Goal: Task Accomplishment & Management: Manage account settings

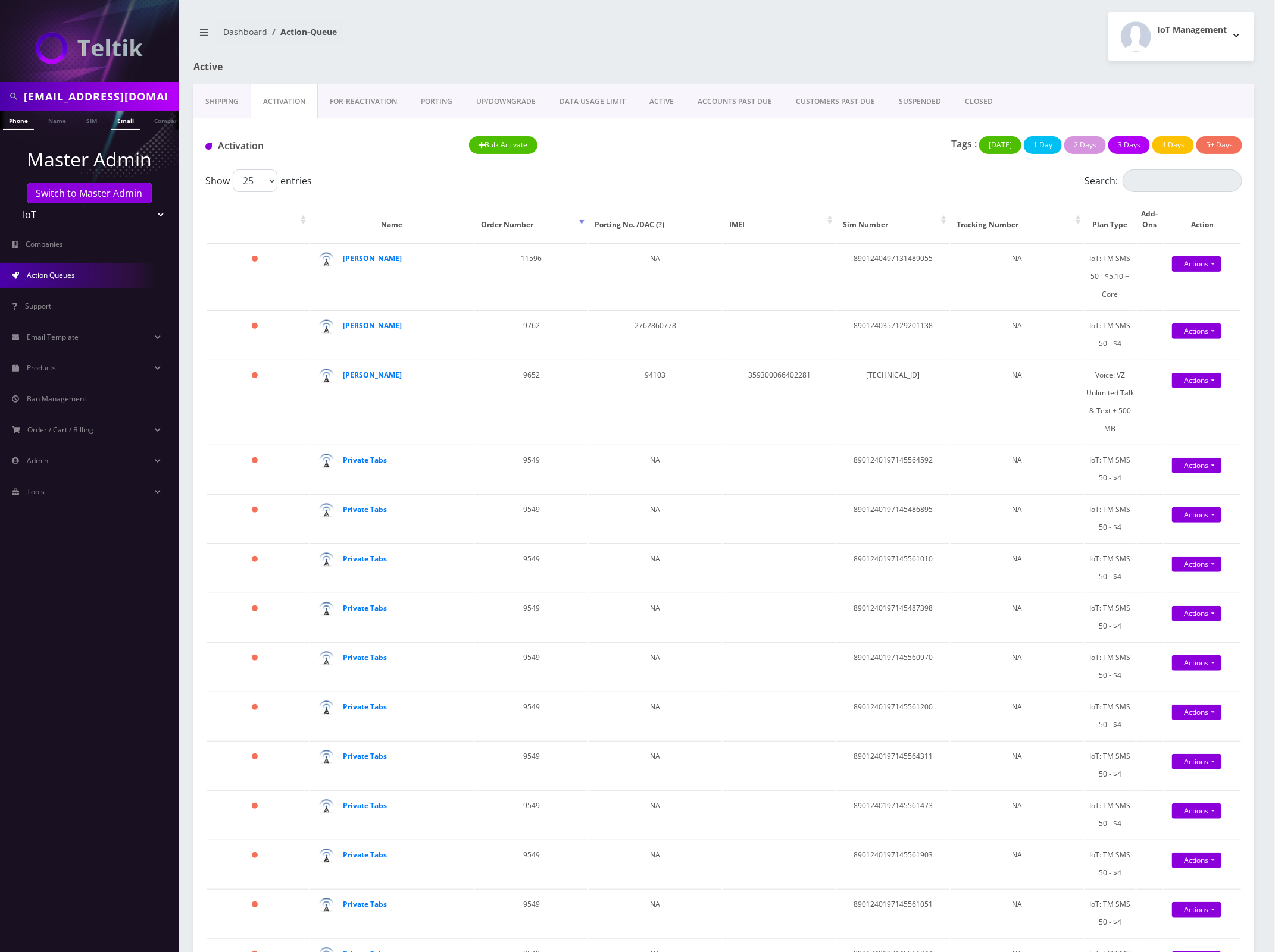
click at [115, 125] on link "Email" at bounding box center [126, 120] width 29 height 20
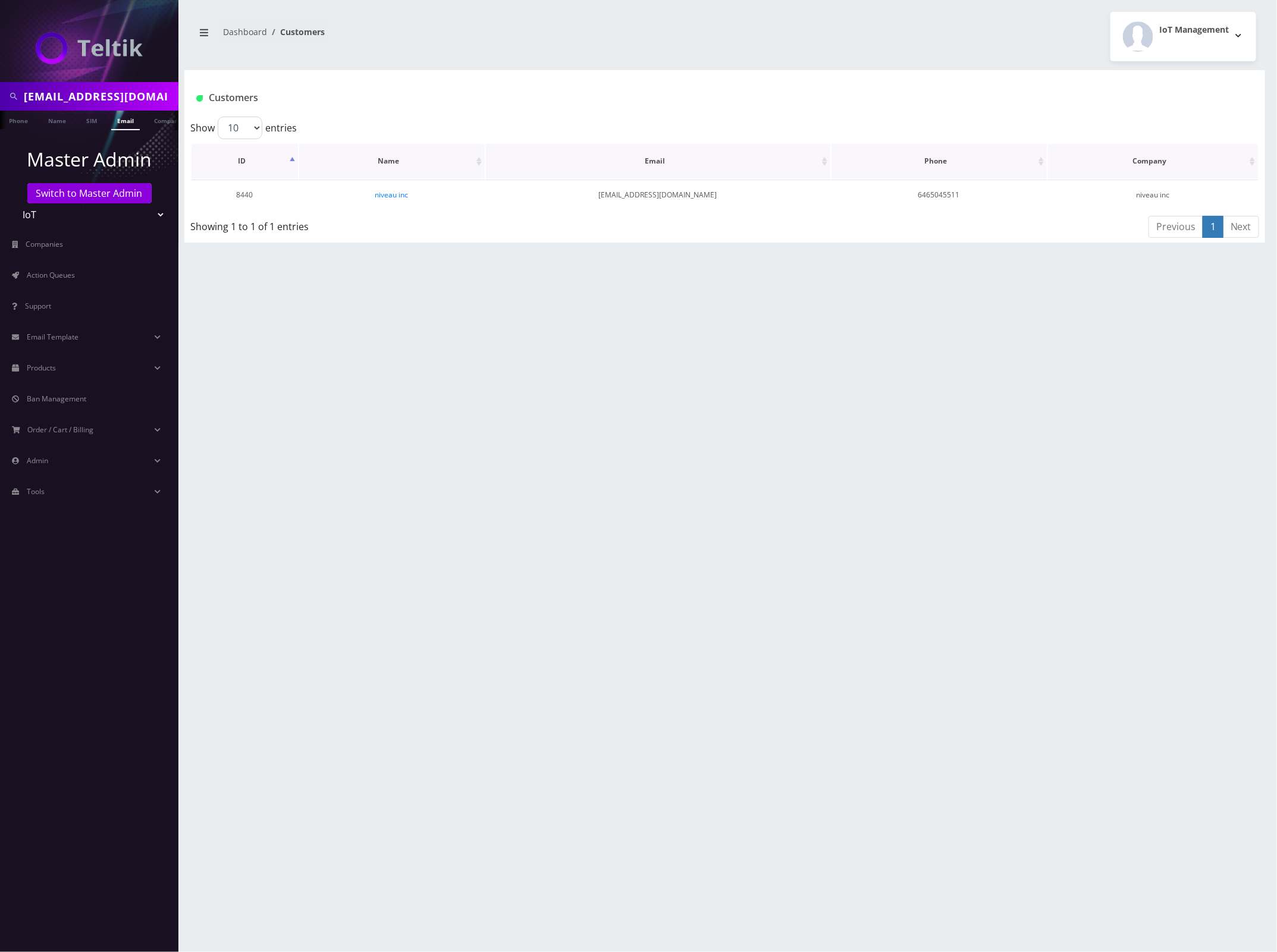
click at [395, 168] on th "Name" at bounding box center [392, 162] width 186 height 35
click at [391, 193] on link "niveau inc" at bounding box center [392, 195] width 33 height 10
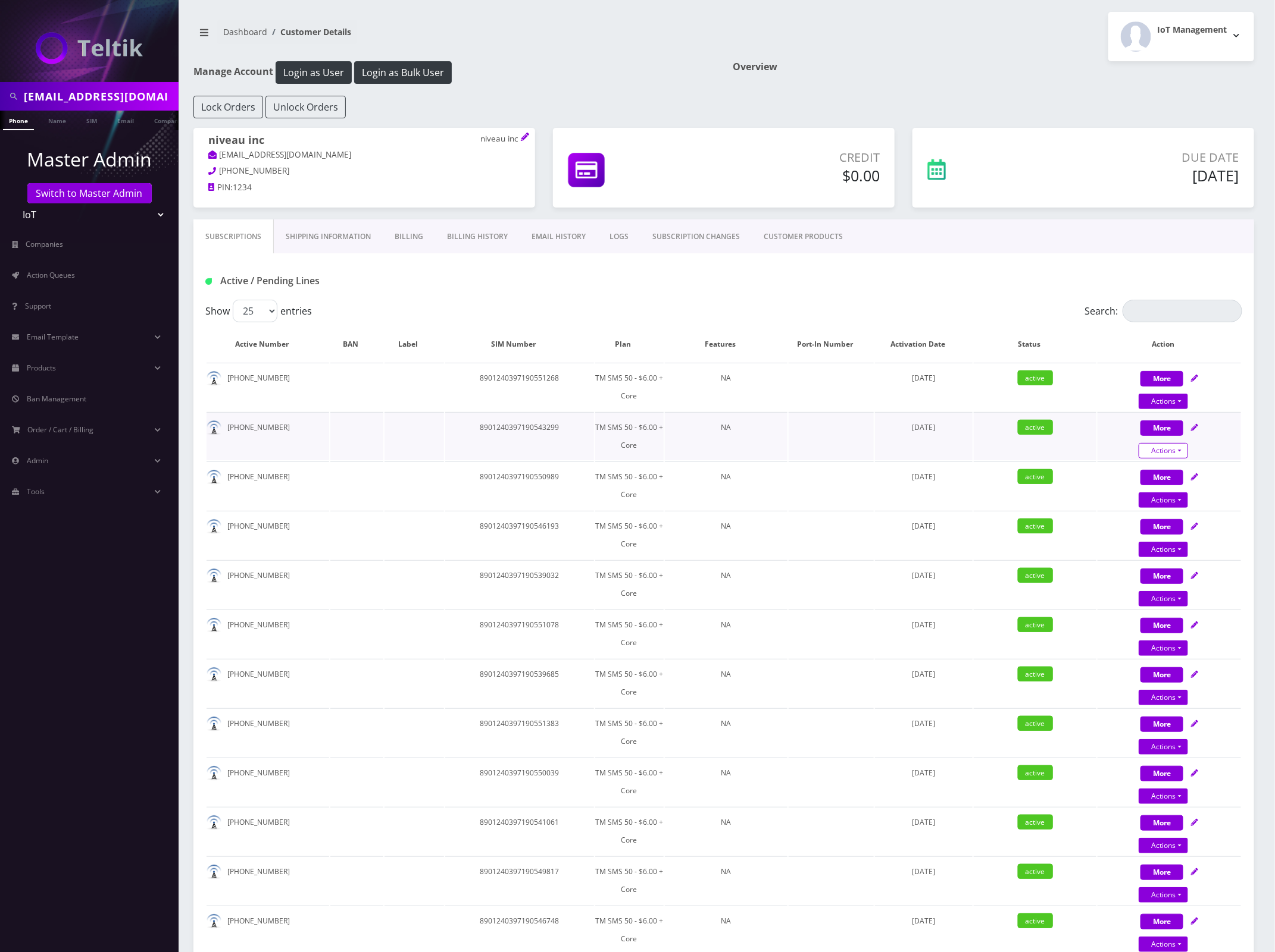
click at [1172, 451] on link "Actions" at bounding box center [1163, 451] width 50 height 16
select select "TMO SMS SIM - Hosted"
select select "479"
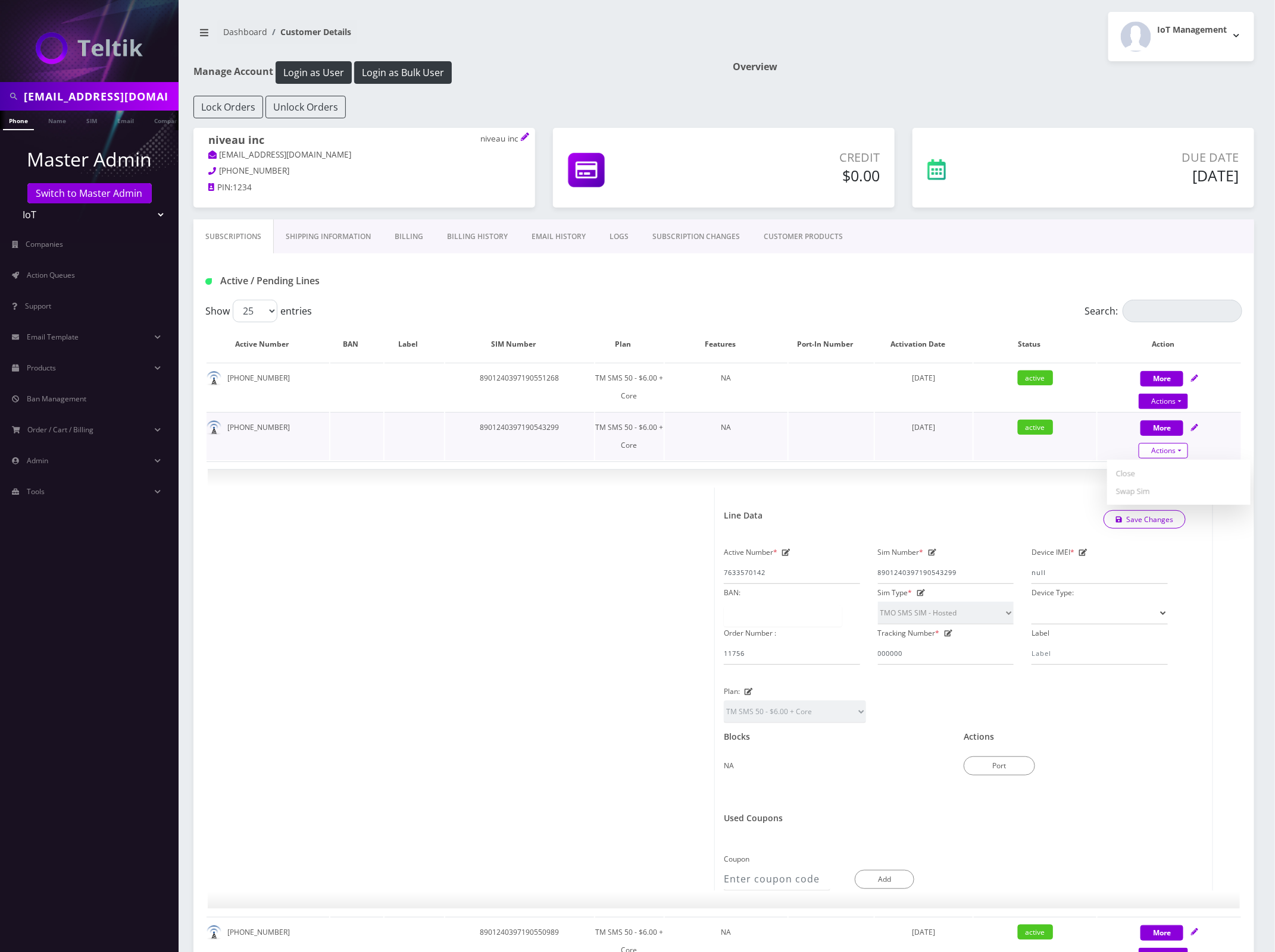
click at [1172, 451] on link "Actions" at bounding box center [1163, 451] width 50 height 16
click at [1173, 429] on button "More" at bounding box center [1161, 428] width 43 height 16
select select "TMO SMS SIM - Hosted"
select select "479"
click at [1174, 425] on button "More" at bounding box center [1161, 428] width 43 height 16
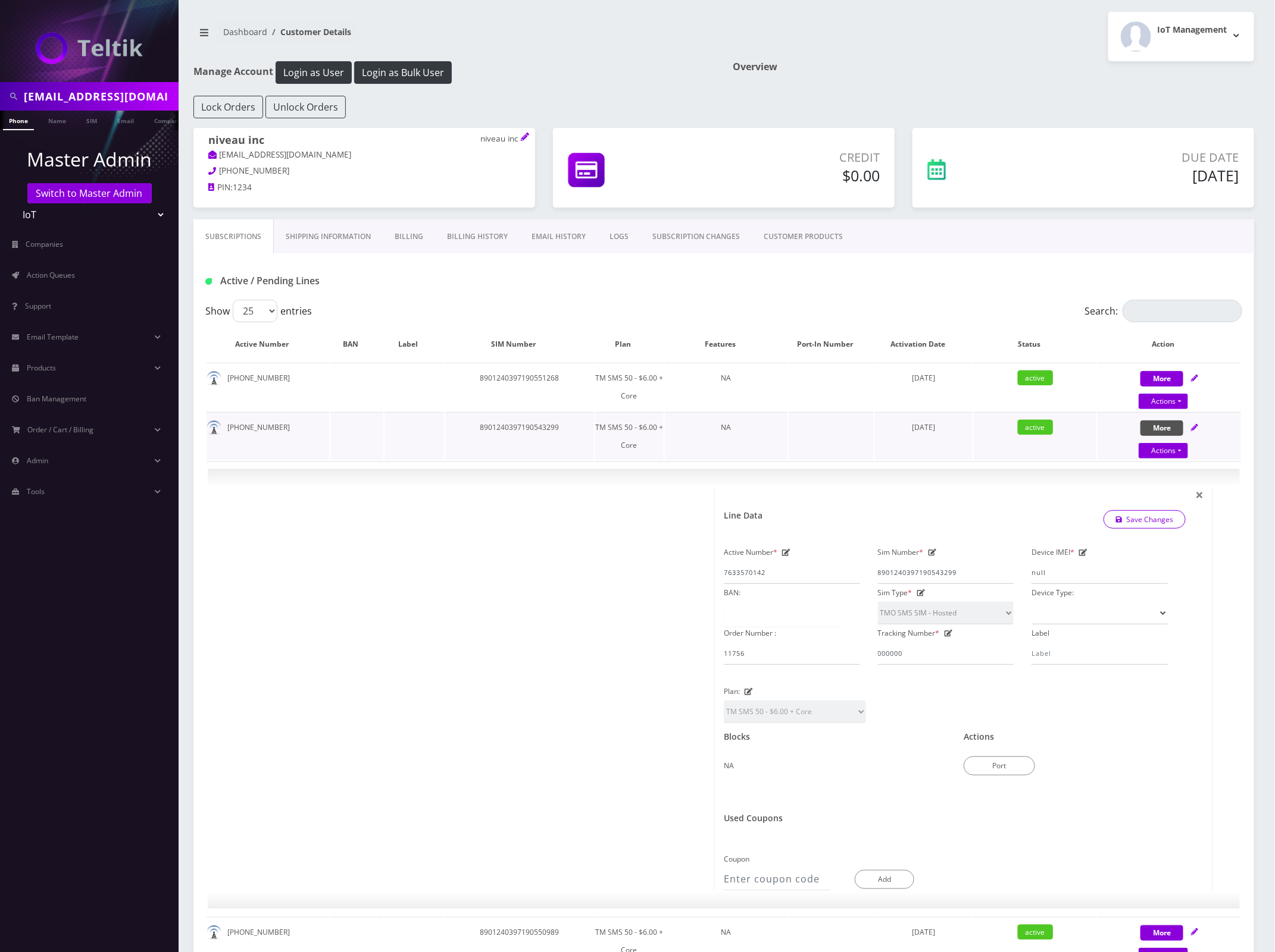
select select "TMO SMS SIM - Hosted"
select select "479"
click at [877, 260] on div "Active / Pending Lines" at bounding box center [723, 277] width 1061 height 47
click at [424, 77] on button "Login as Bulk User" at bounding box center [403, 73] width 98 height 23
